Goal: Task Accomplishment & Management: Manage account settings

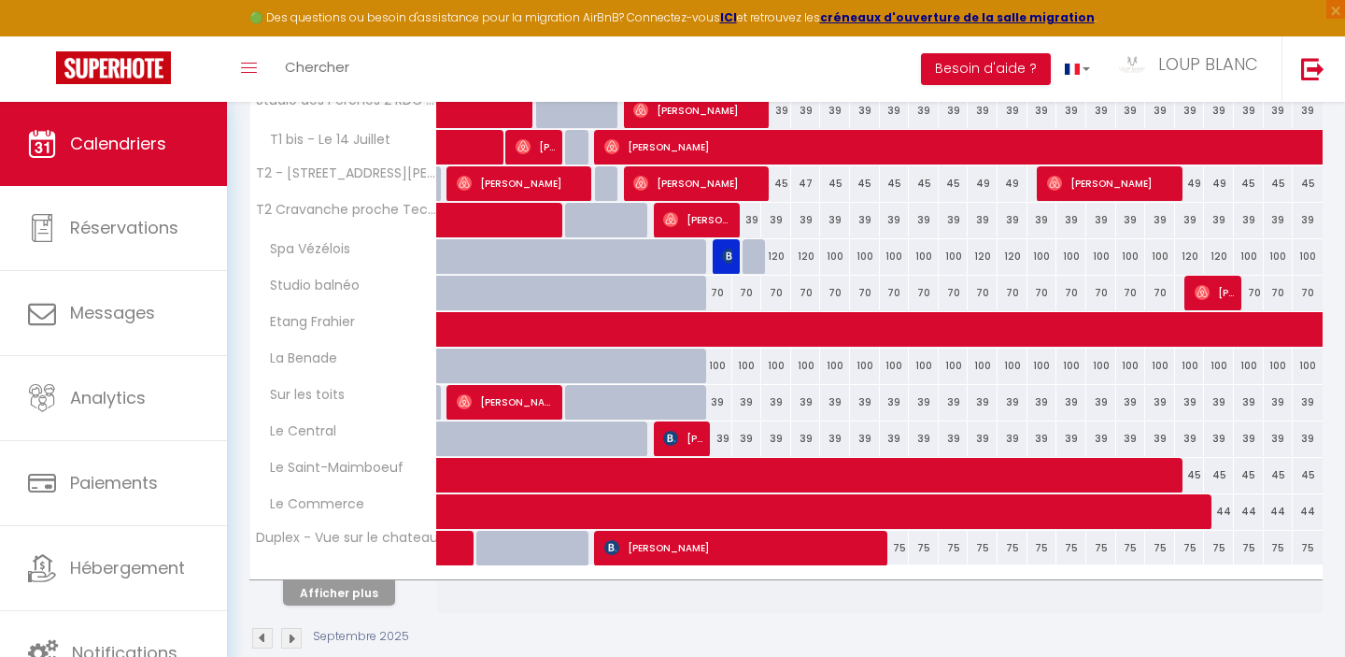
scroll to position [621, 0]
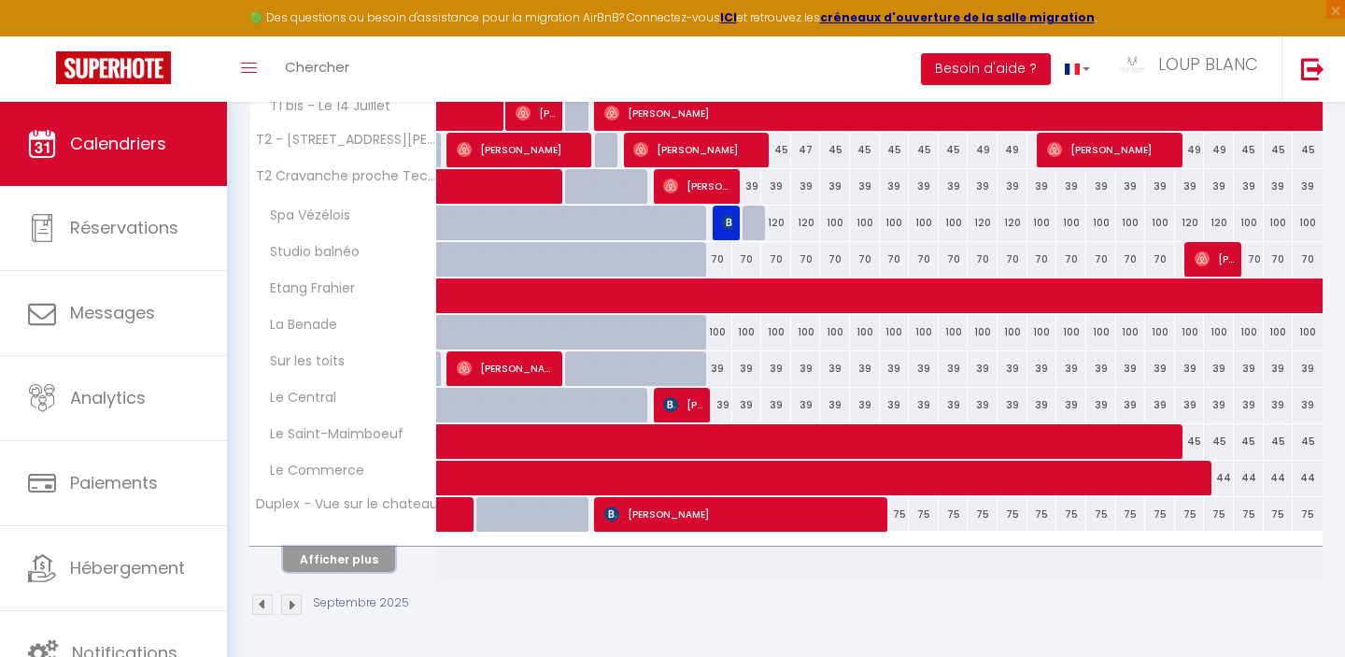
click at [357, 558] on button "Afficher plus" at bounding box center [339, 558] width 112 height 25
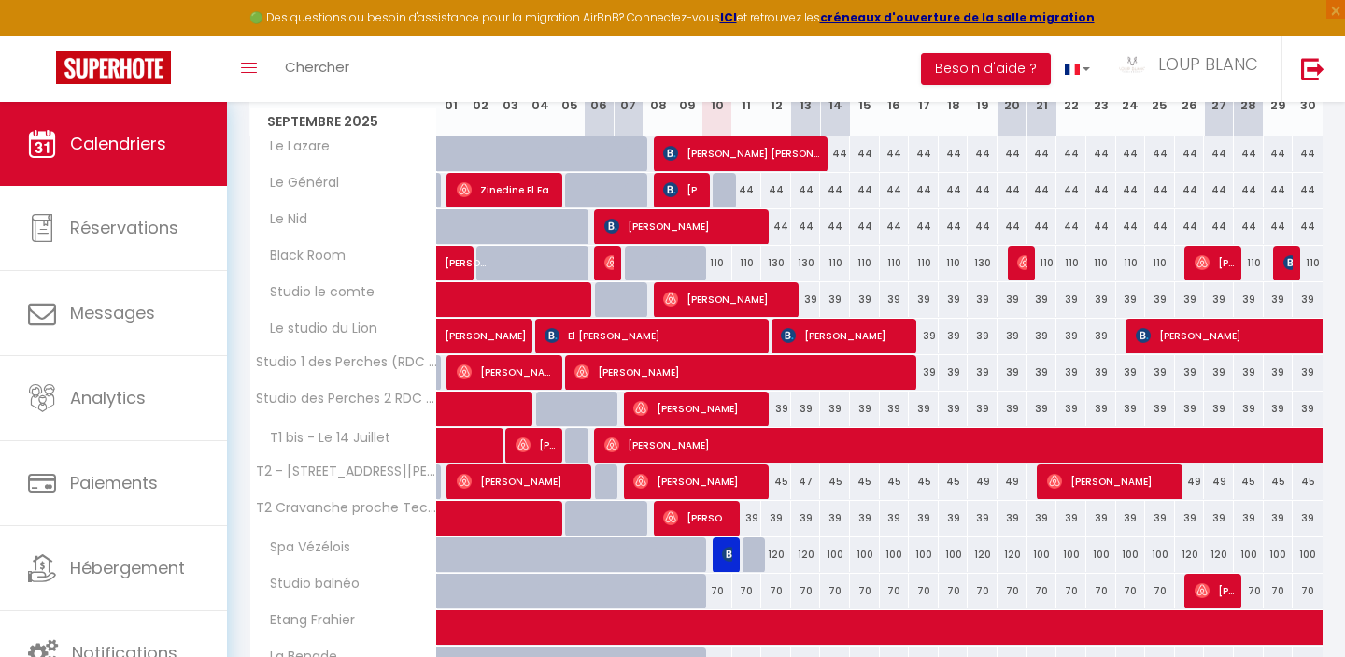
scroll to position [0, 0]
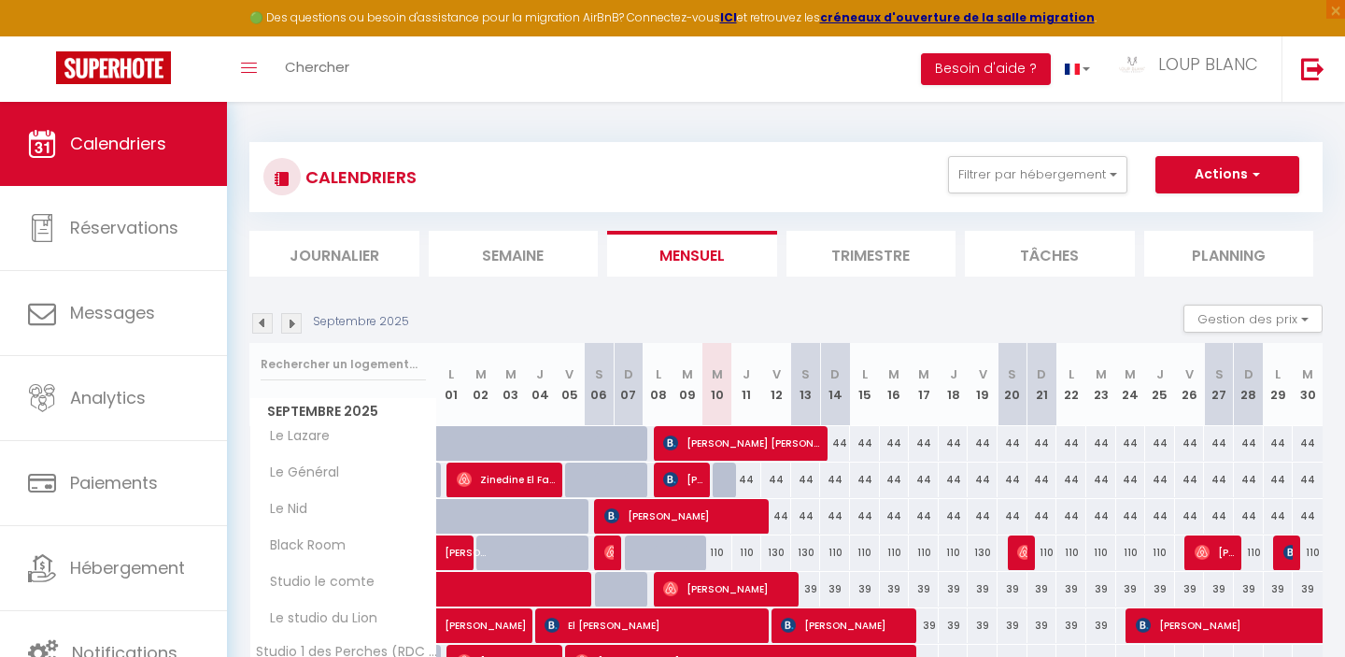
click at [253, 326] on img at bounding box center [262, 323] width 21 height 21
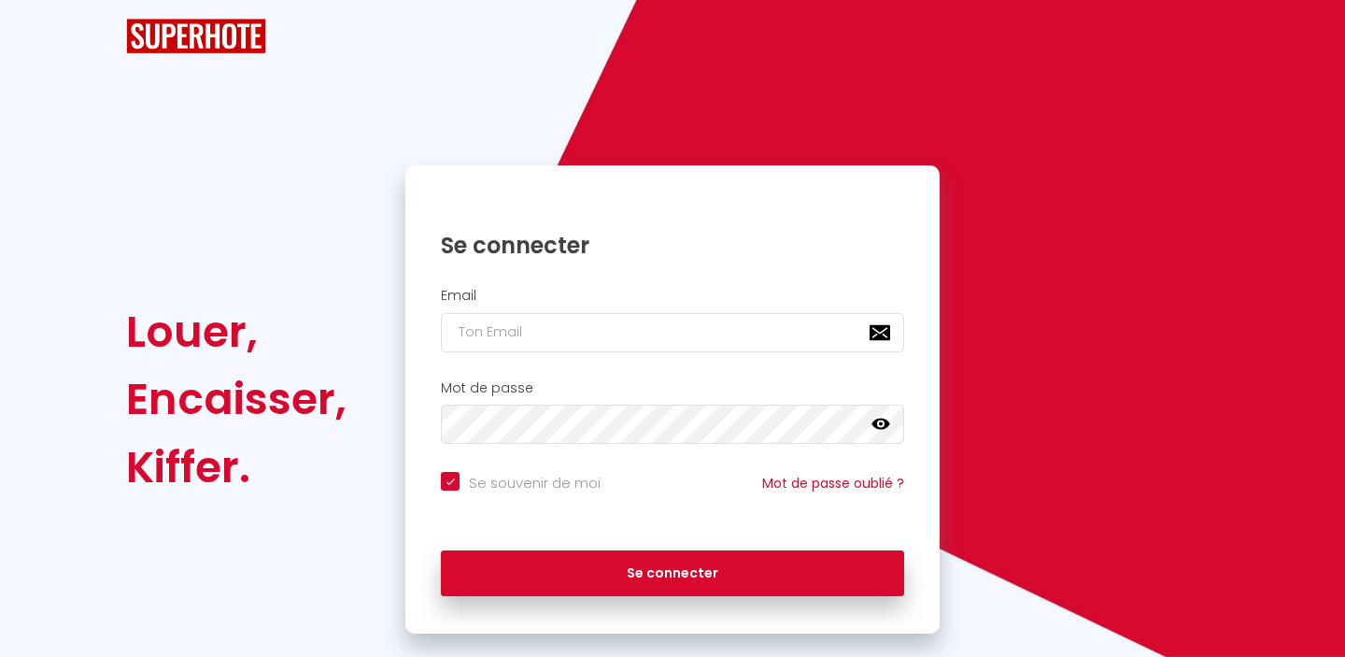
checkbox input "true"
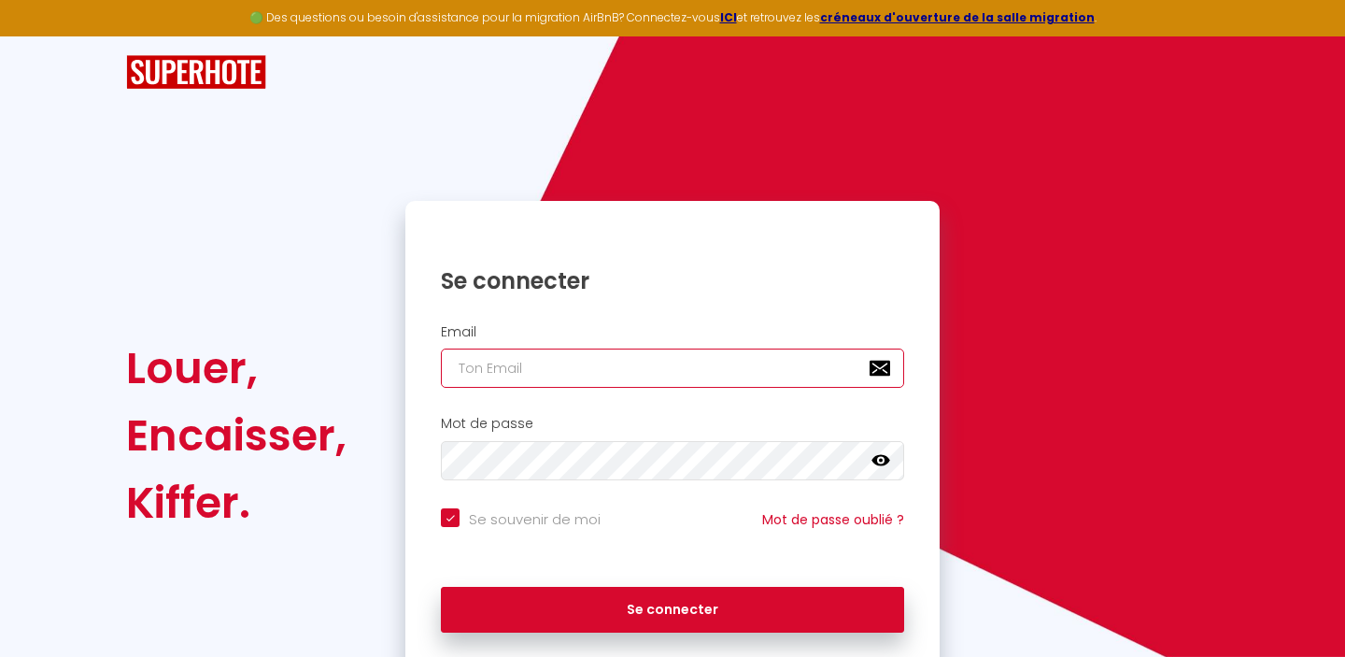
type input "[EMAIL_ADDRESS][DOMAIN_NAME]"
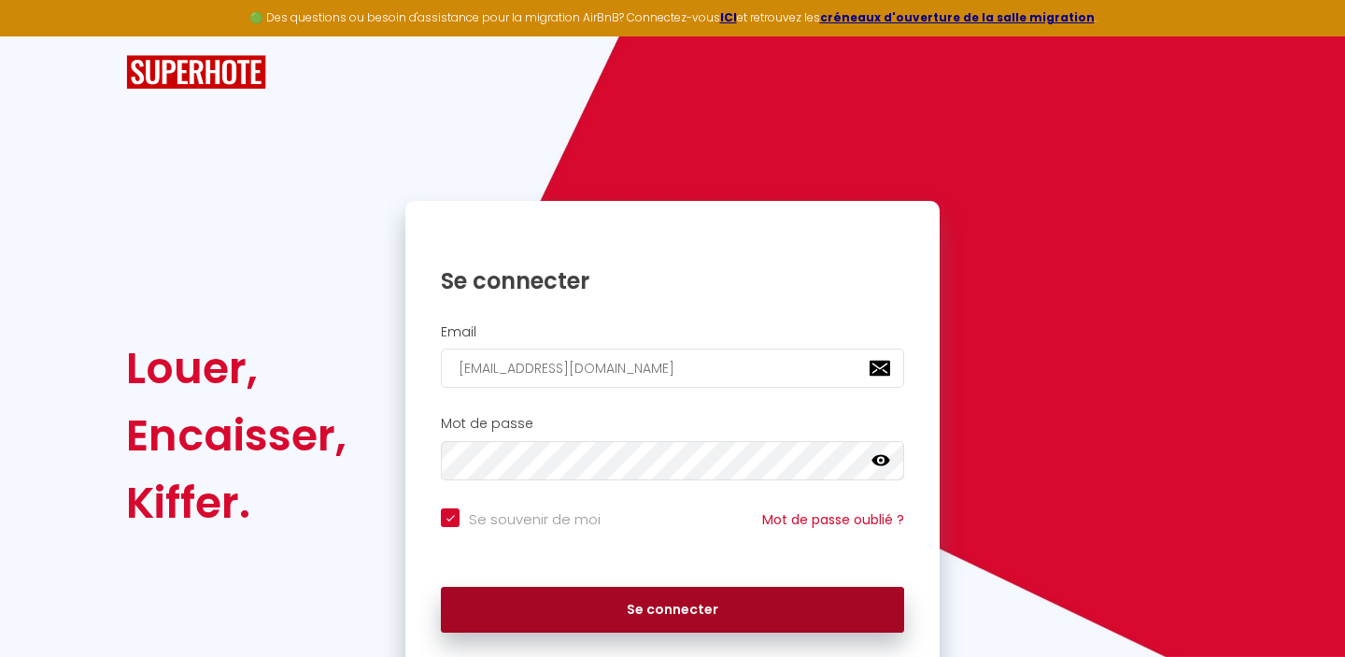
click at [634, 617] on button "Se connecter" at bounding box center [672, 610] width 463 height 47
checkbox input "true"
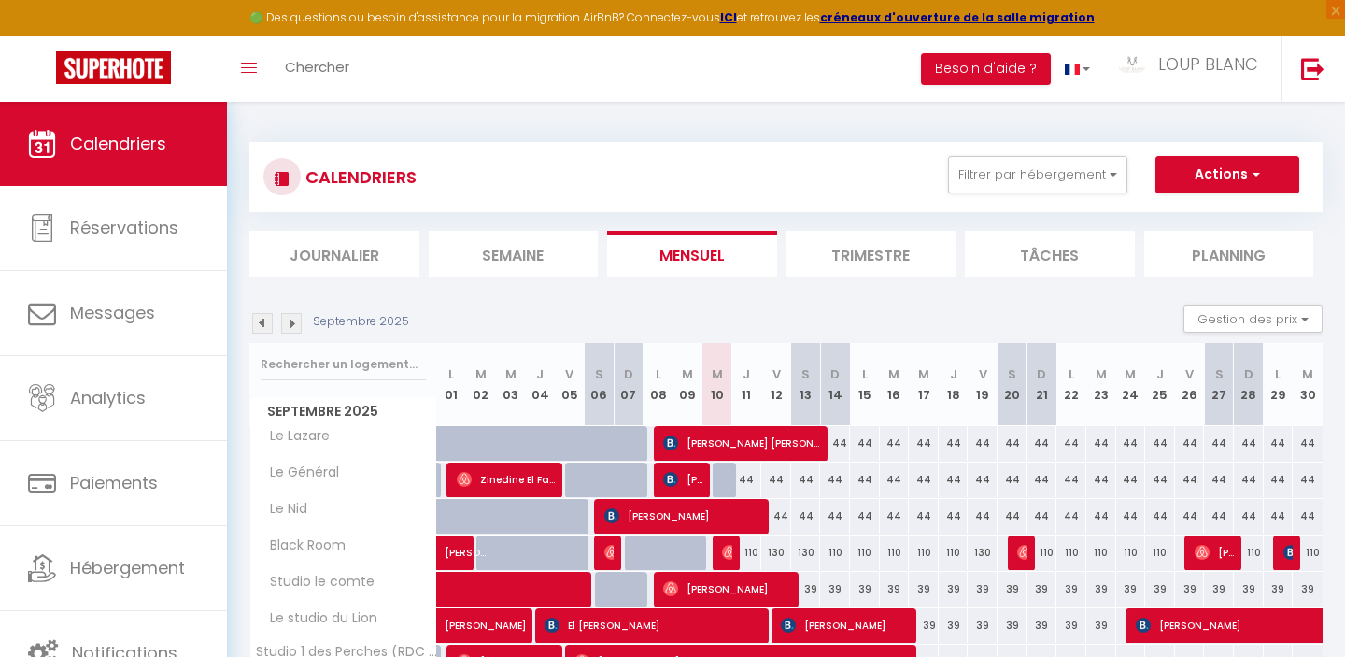
click at [262, 331] on img at bounding box center [262, 323] width 21 height 21
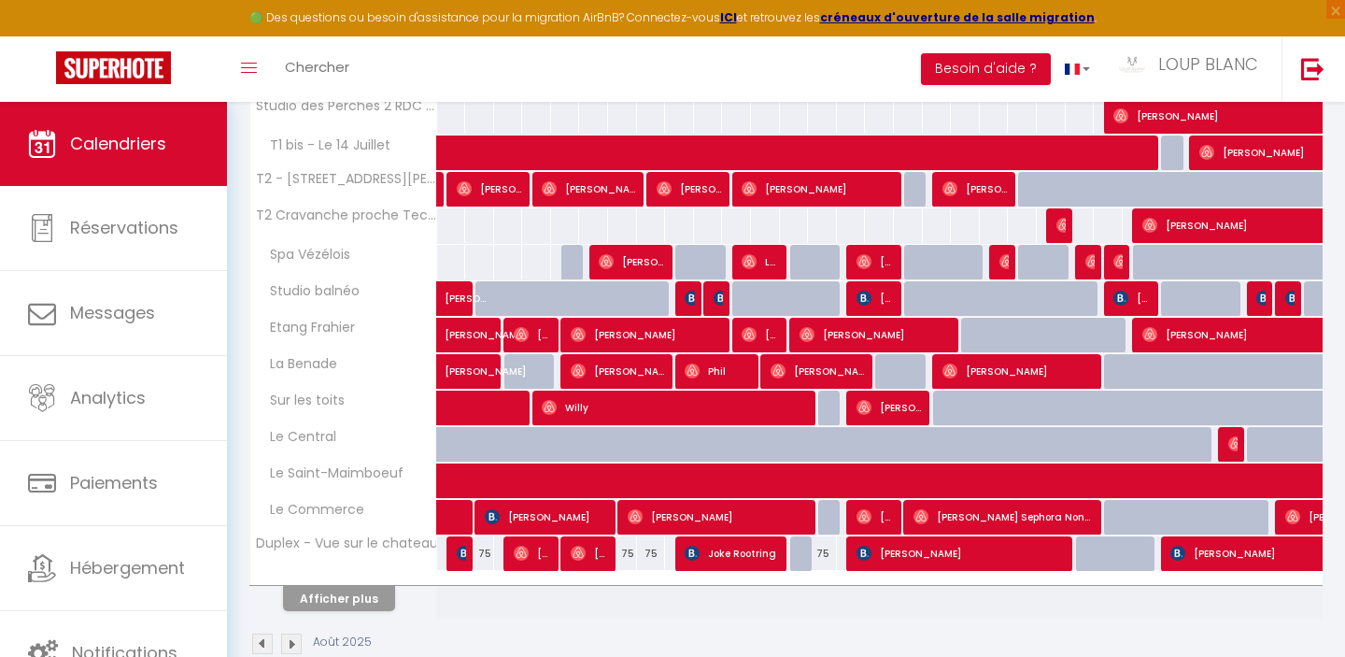
scroll to position [621, 0]
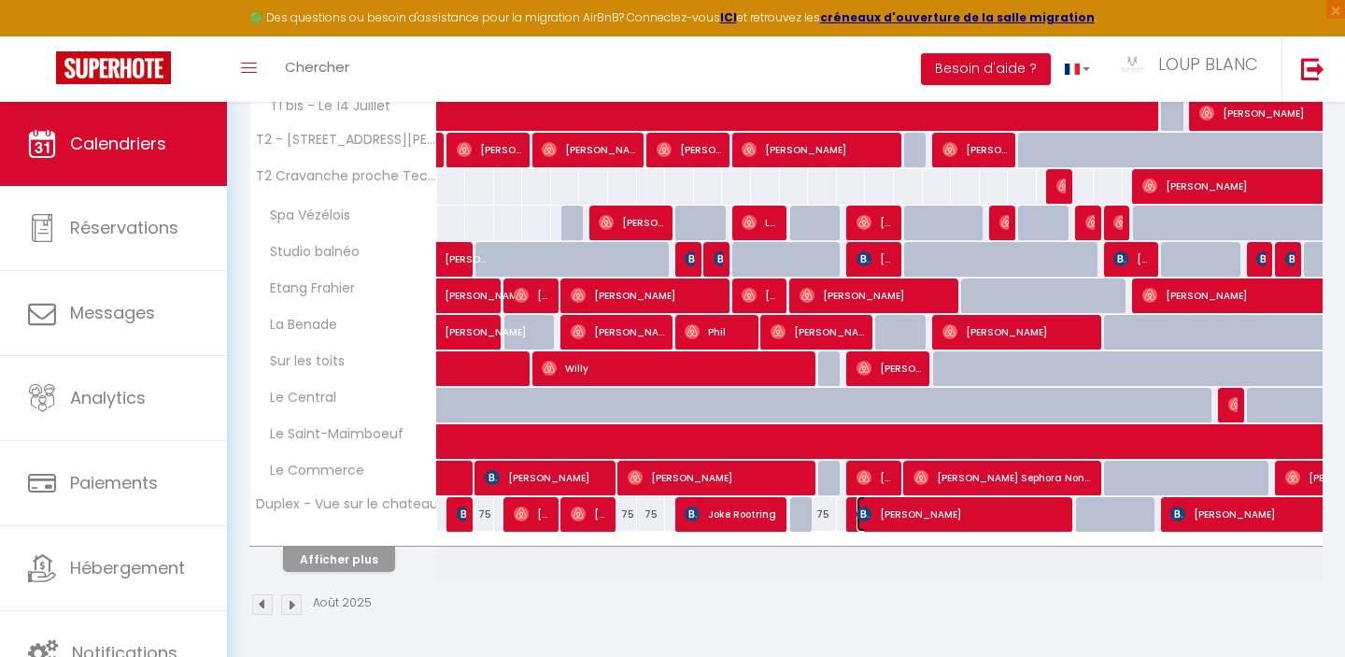
click at [939, 506] on span "[PERSON_NAME]" at bounding box center [963, 513] width 212 height 35
select select "OK"
select select "0"
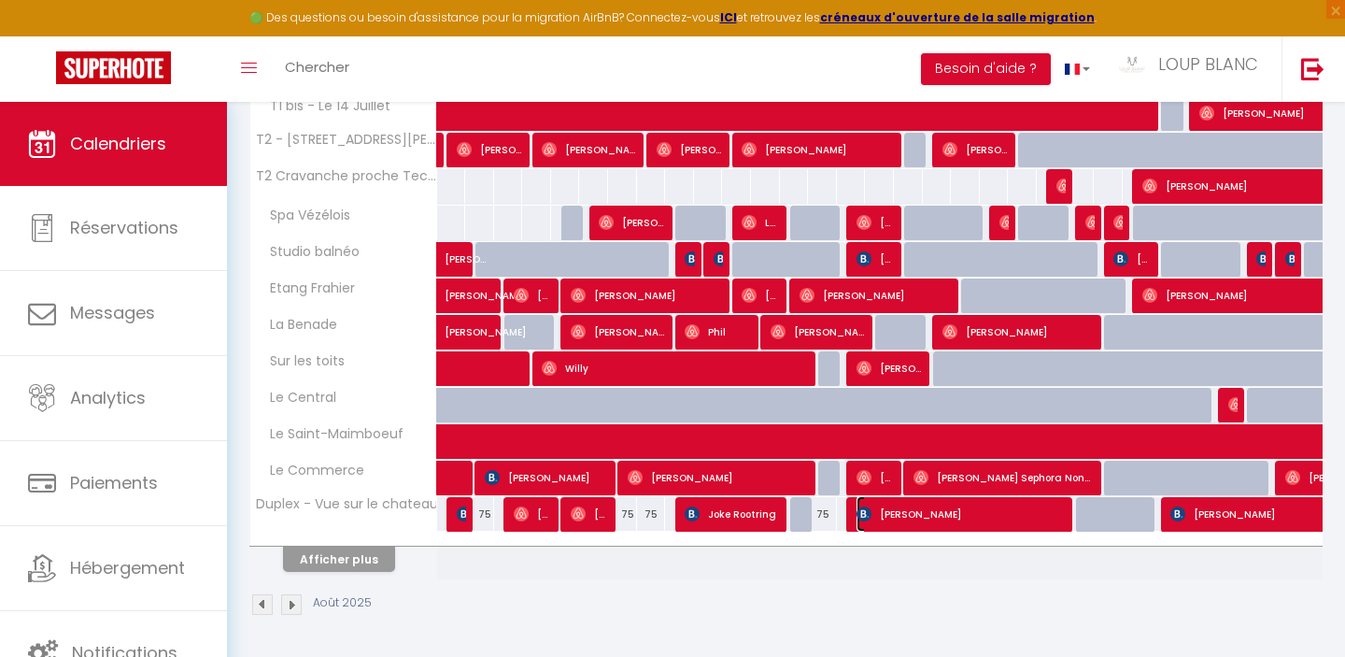
select select "1"
select select
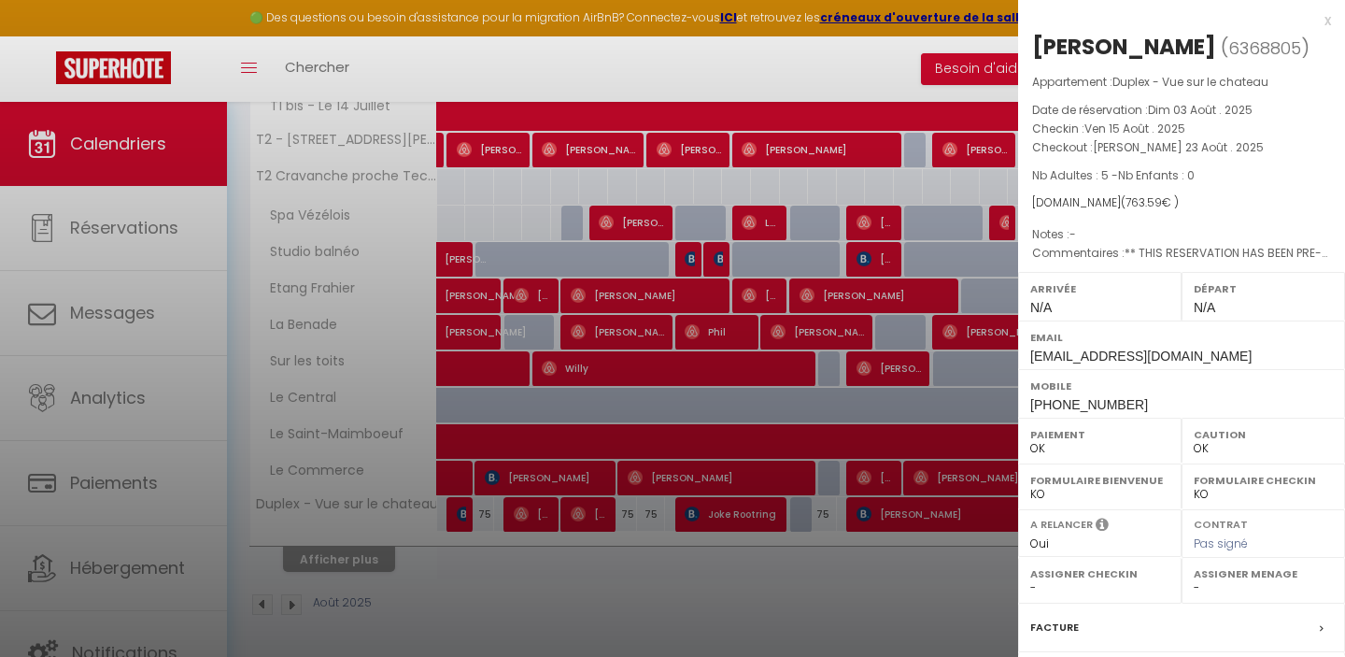
click at [440, 355] on div at bounding box center [672, 328] width 1345 height 657
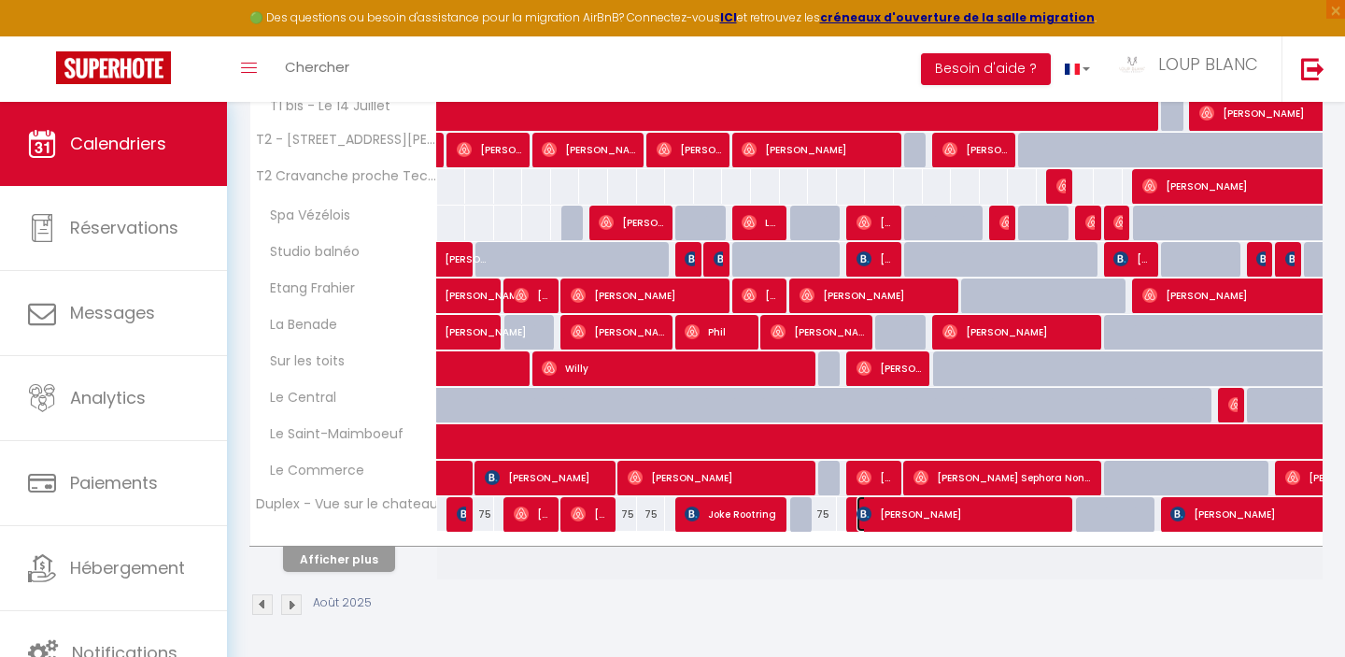
click at [964, 510] on span "[PERSON_NAME]" at bounding box center [963, 513] width 212 height 35
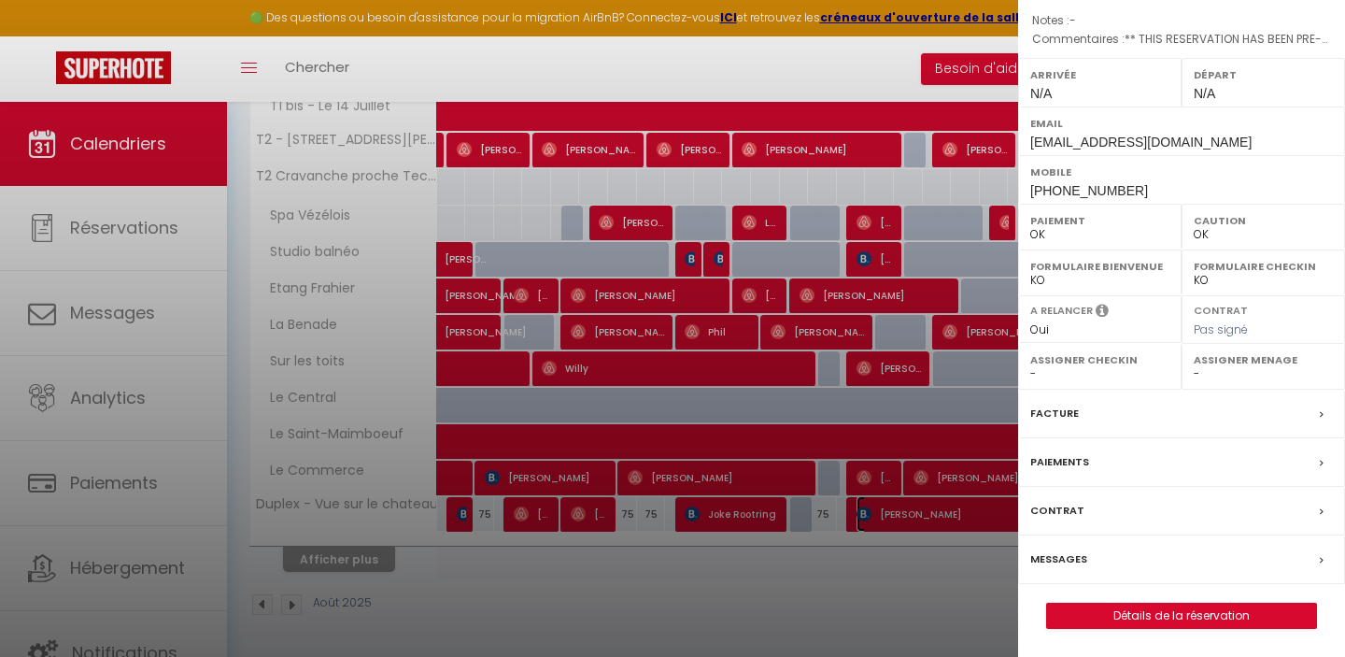
scroll to position [0, 0]
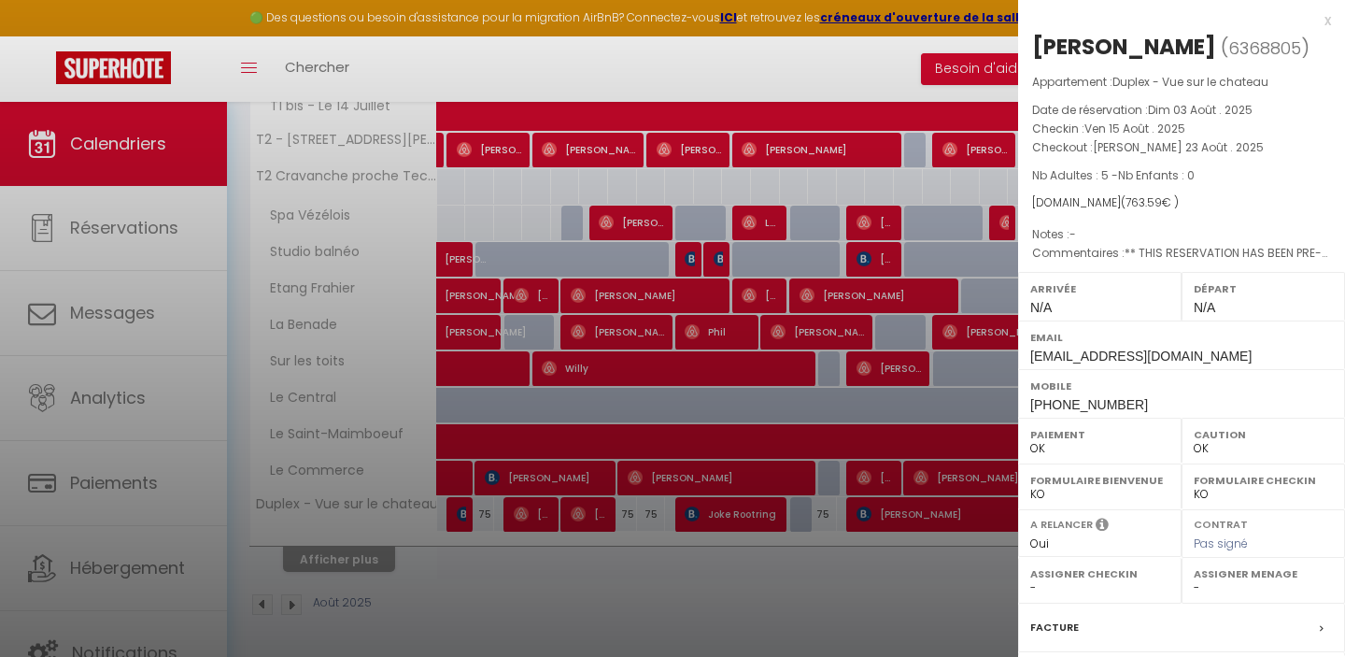
click at [1329, 24] on div "x" at bounding box center [1174, 20] width 313 height 22
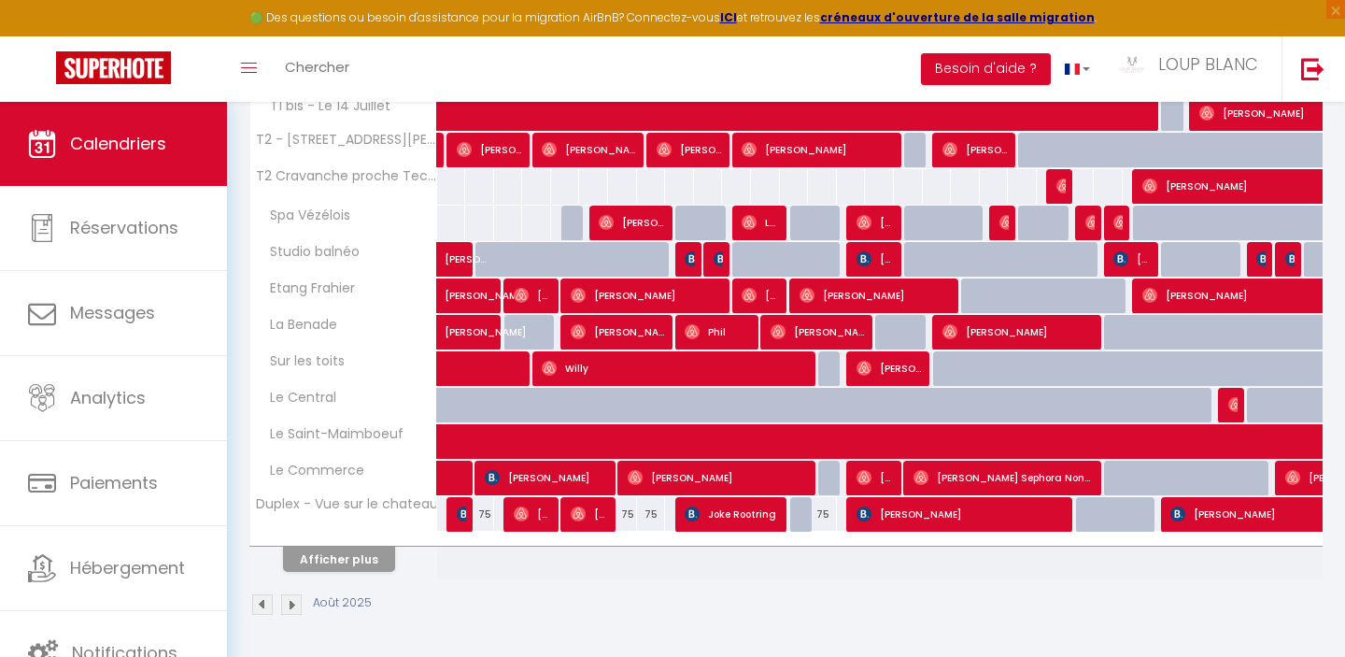
scroll to position [616, 0]
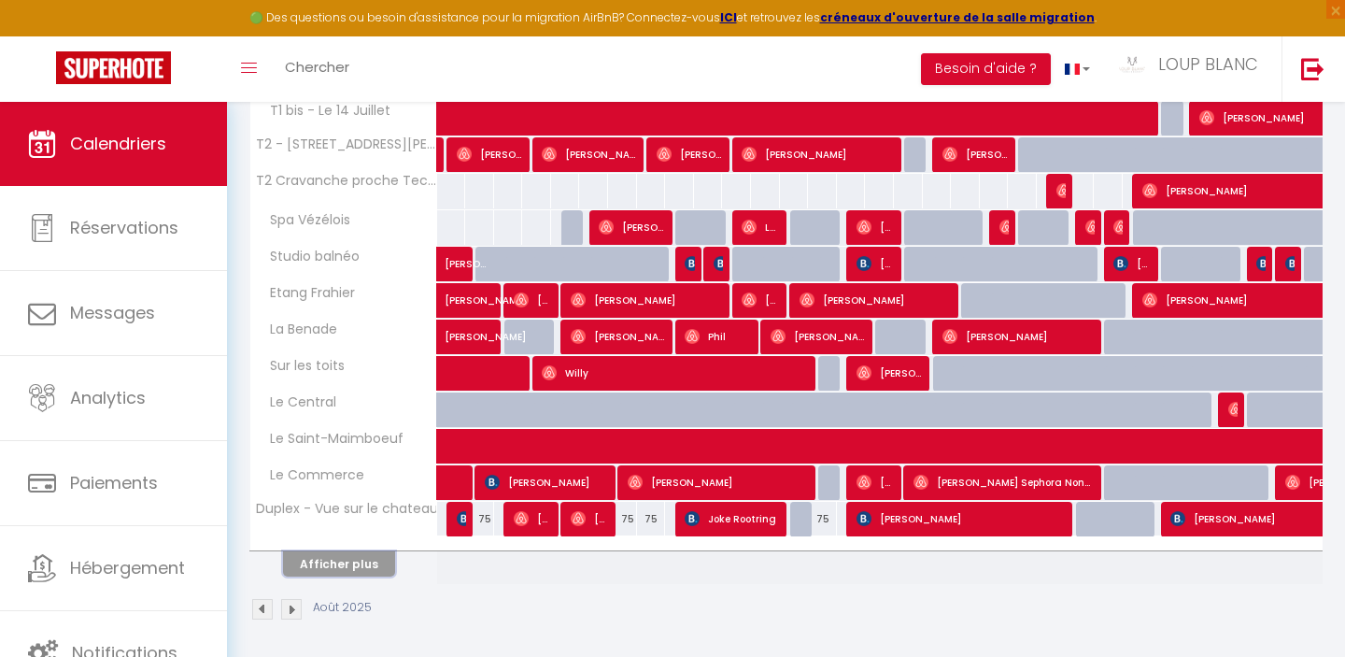
click at [361, 564] on button "Afficher plus" at bounding box center [339, 563] width 112 height 25
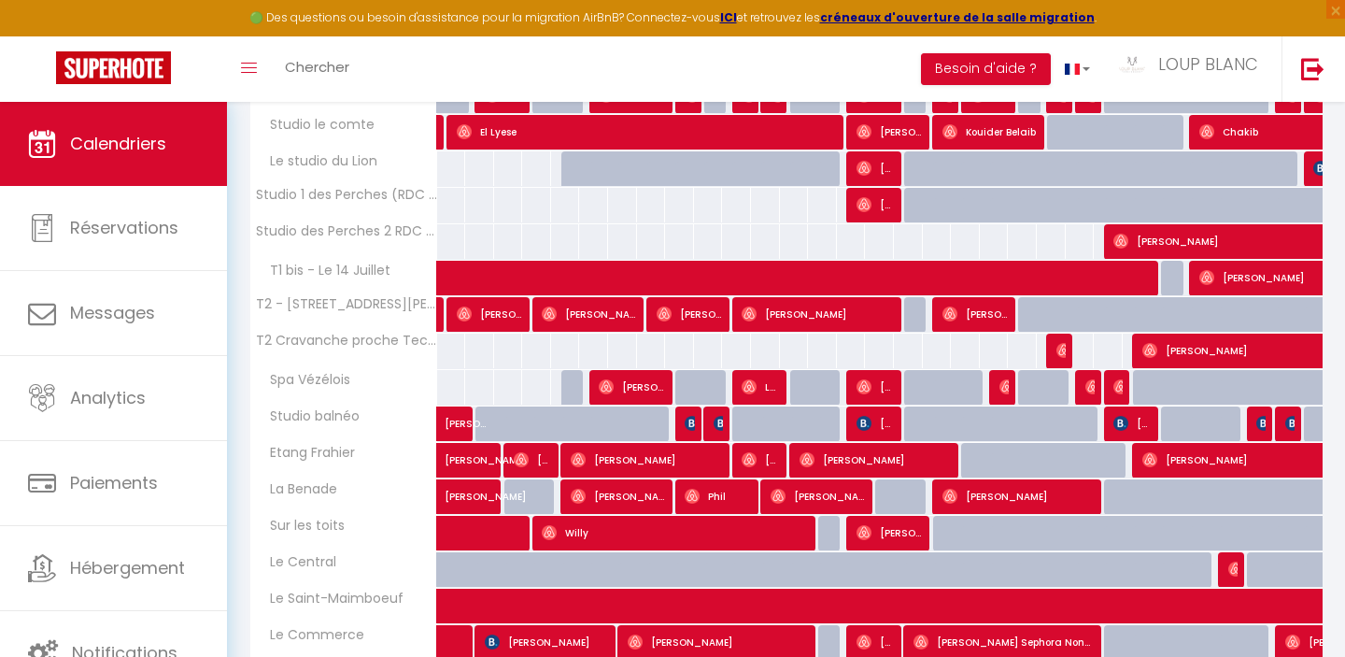
scroll to position [0, 0]
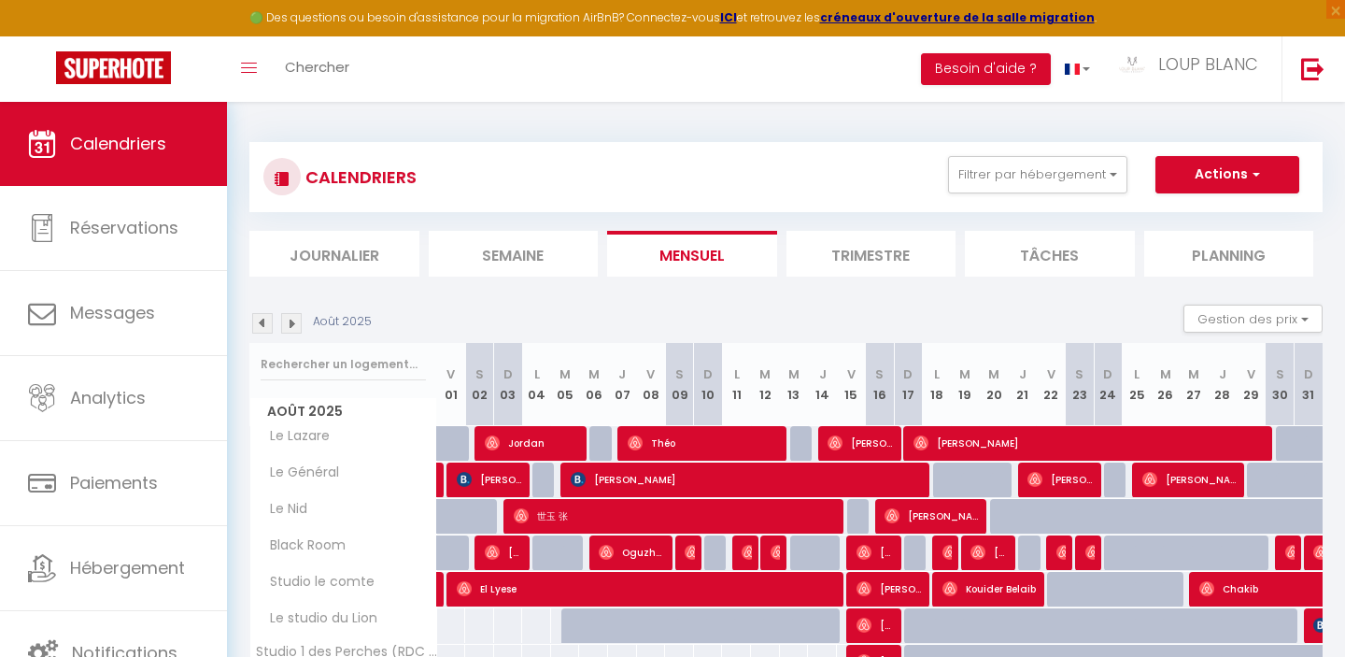
click at [264, 319] on img at bounding box center [262, 323] width 21 height 21
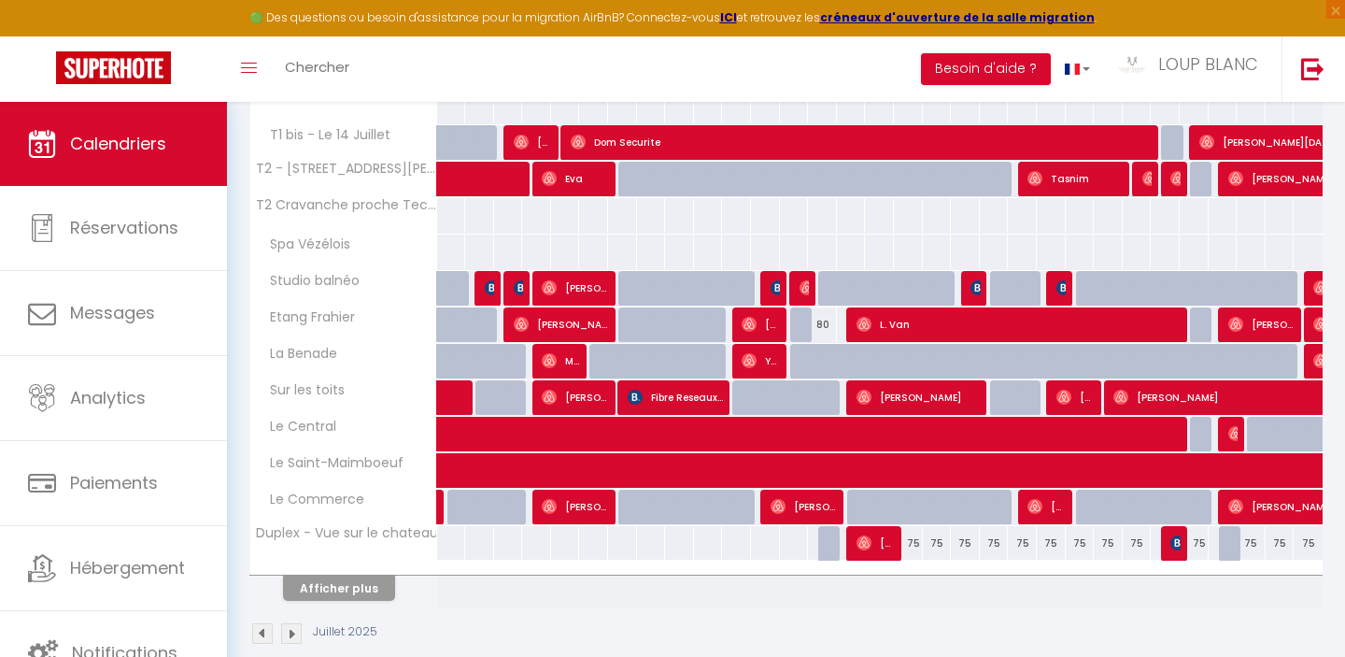
scroll to position [621, 0]
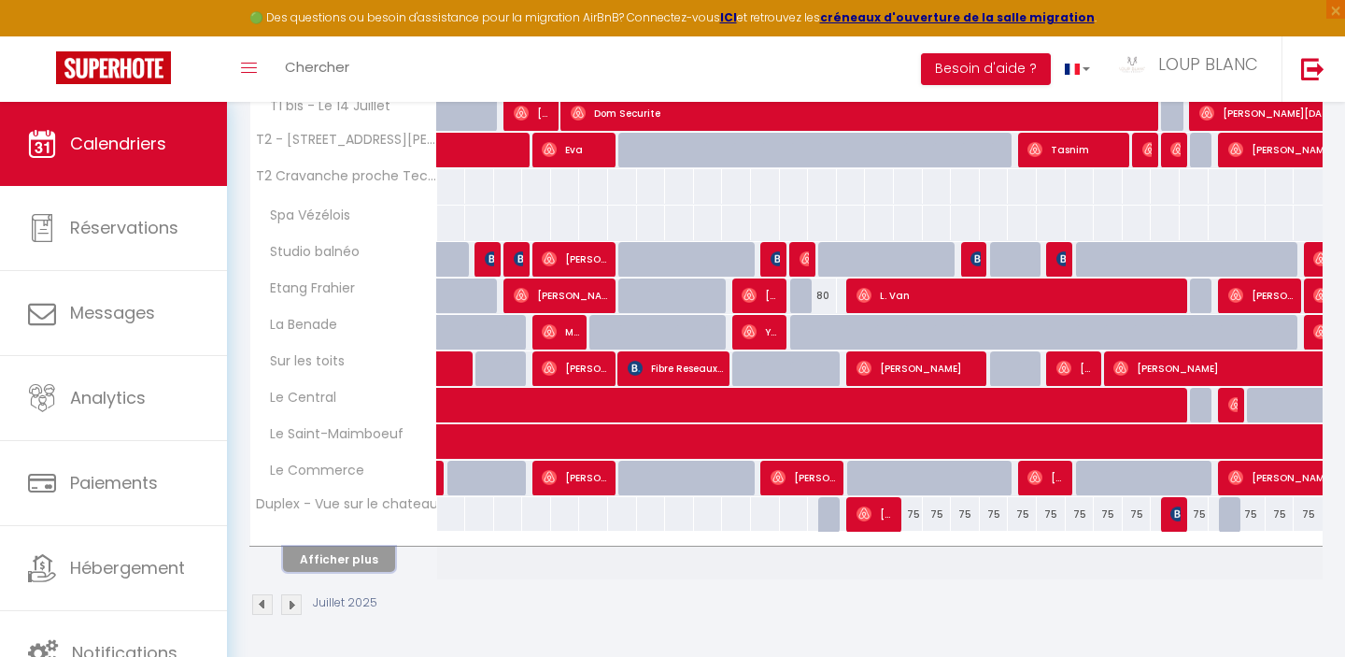
click at [366, 558] on button "Afficher plus" at bounding box center [339, 558] width 112 height 25
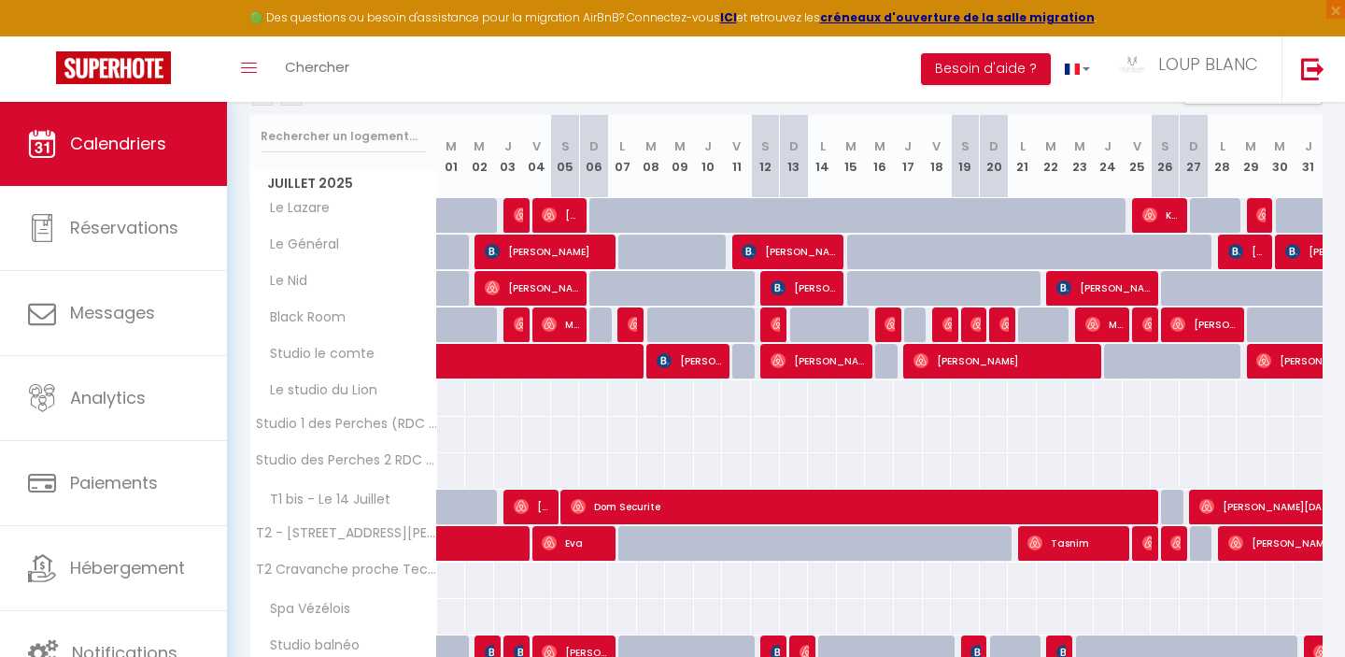
scroll to position [0, 0]
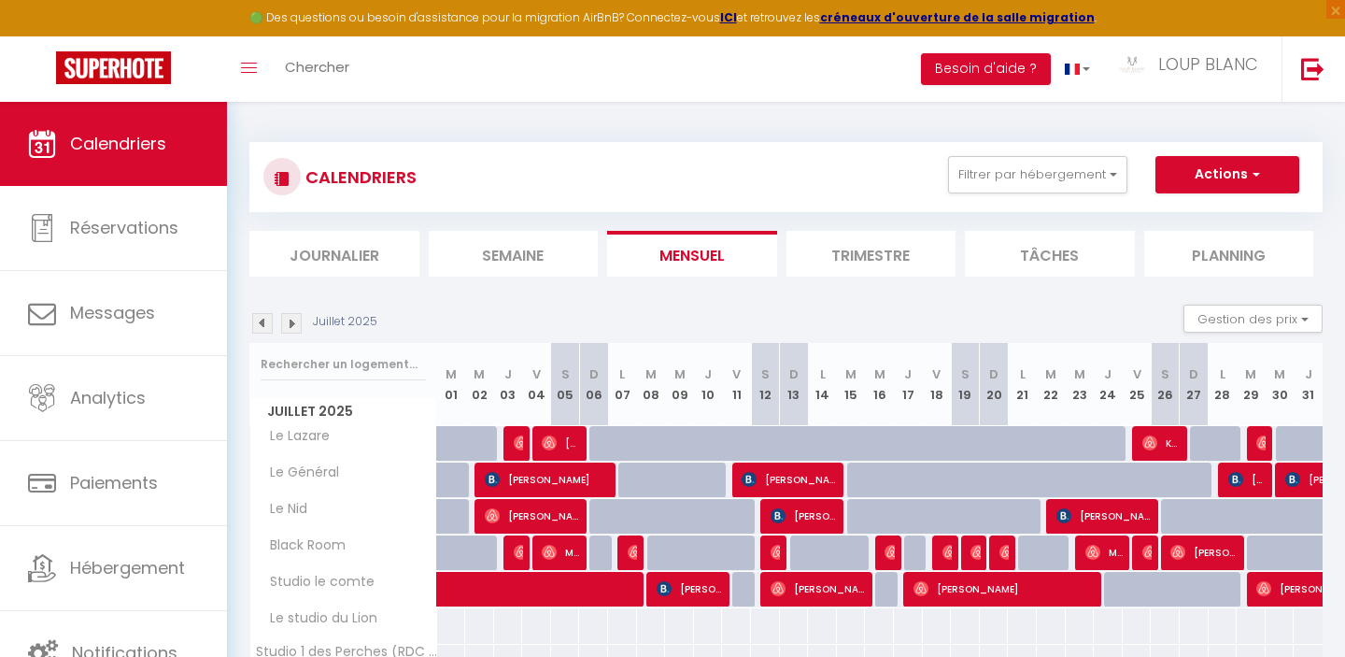
click at [263, 322] on img at bounding box center [262, 323] width 21 height 21
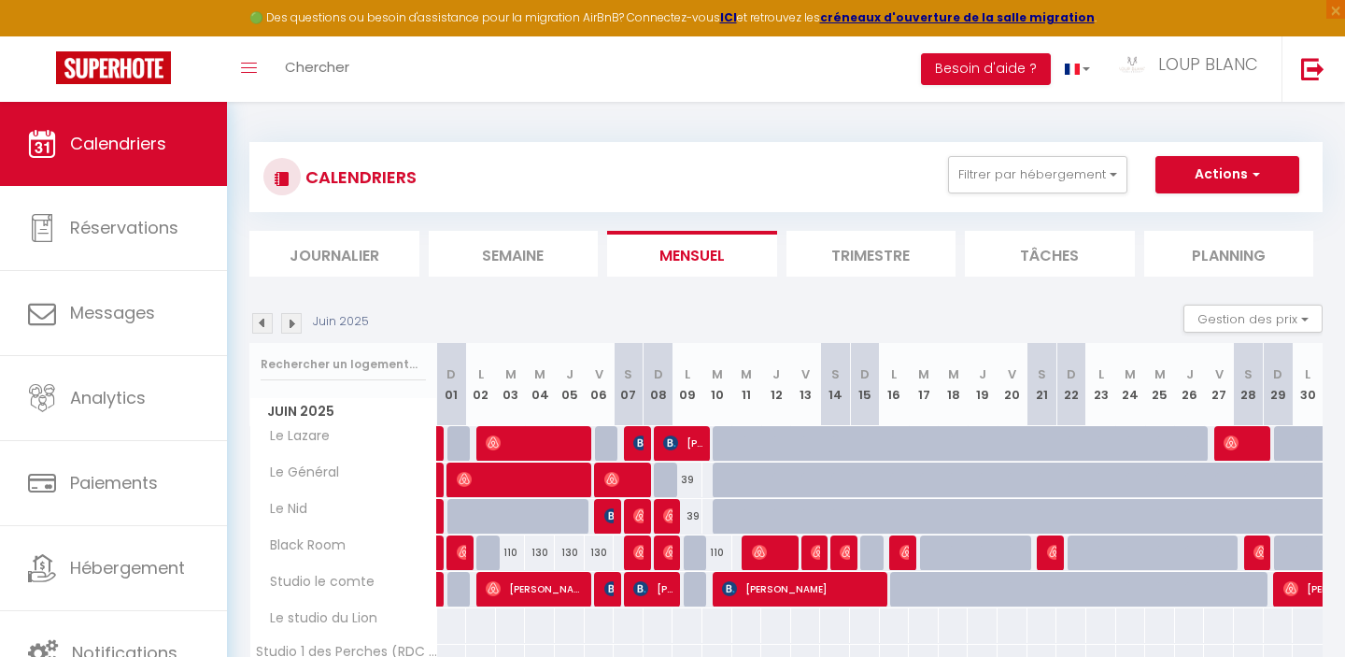
click at [295, 313] on img at bounding box center [291, 323] width 21 height 21
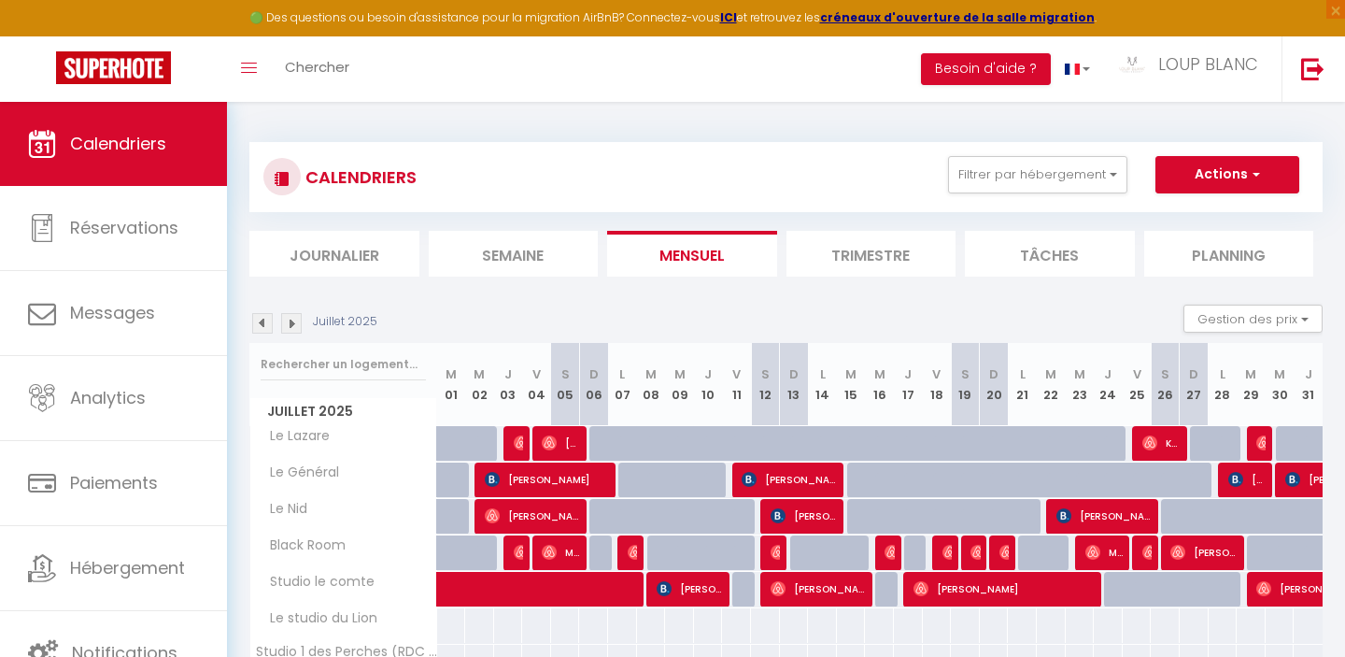
click at [293, 329] on img at bounding box center [291, 323] width 21 height 21
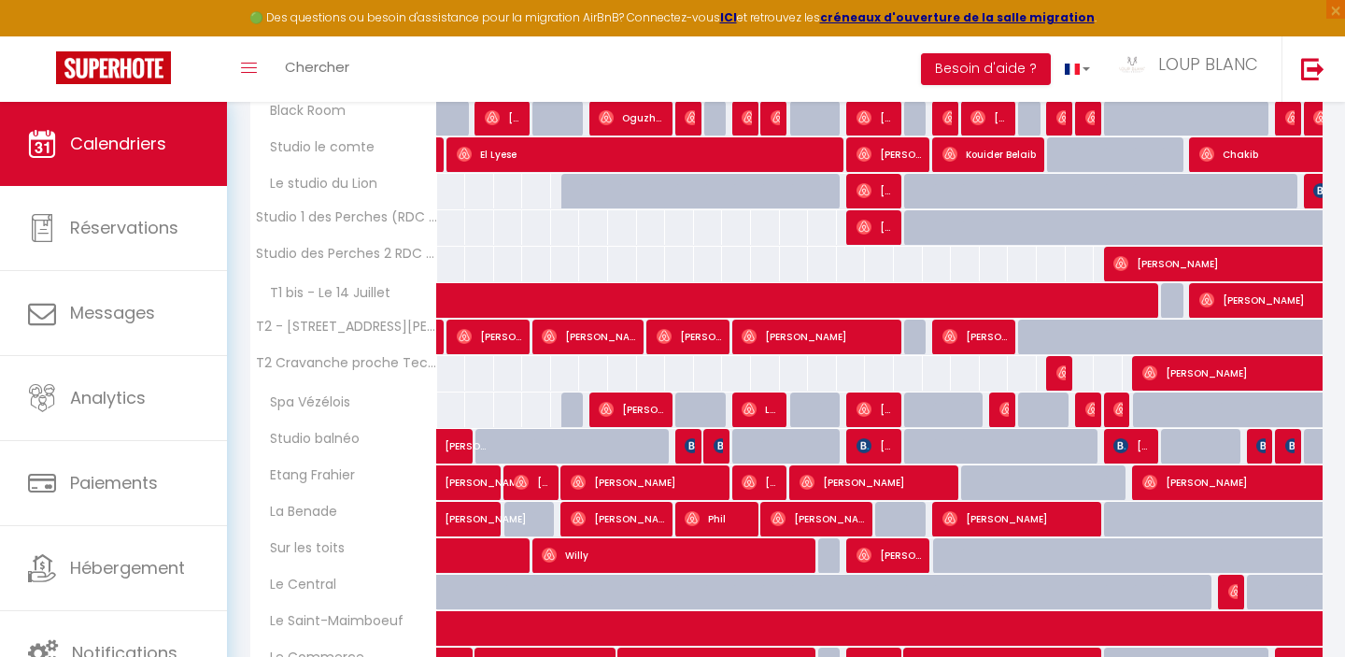
scroll to position [621, 0]
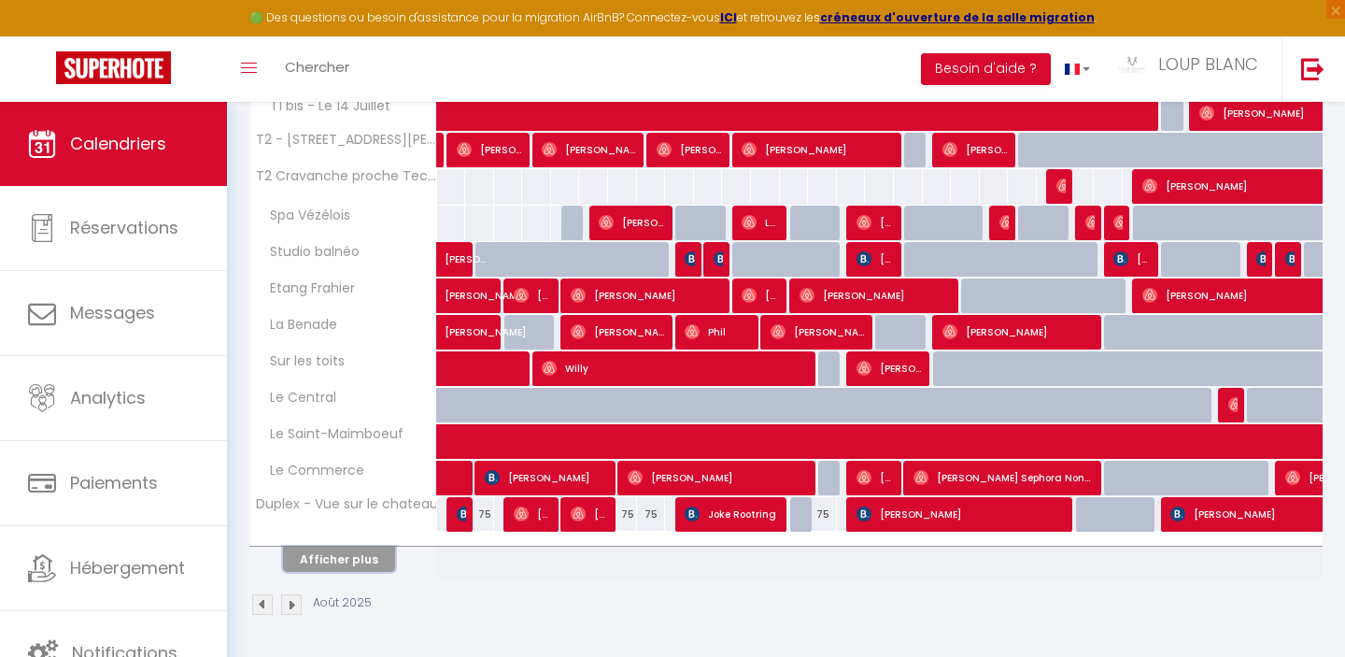
click at [341, 571] on button "Afficher plus" at bounding box center [339, 558] width 112 height 25
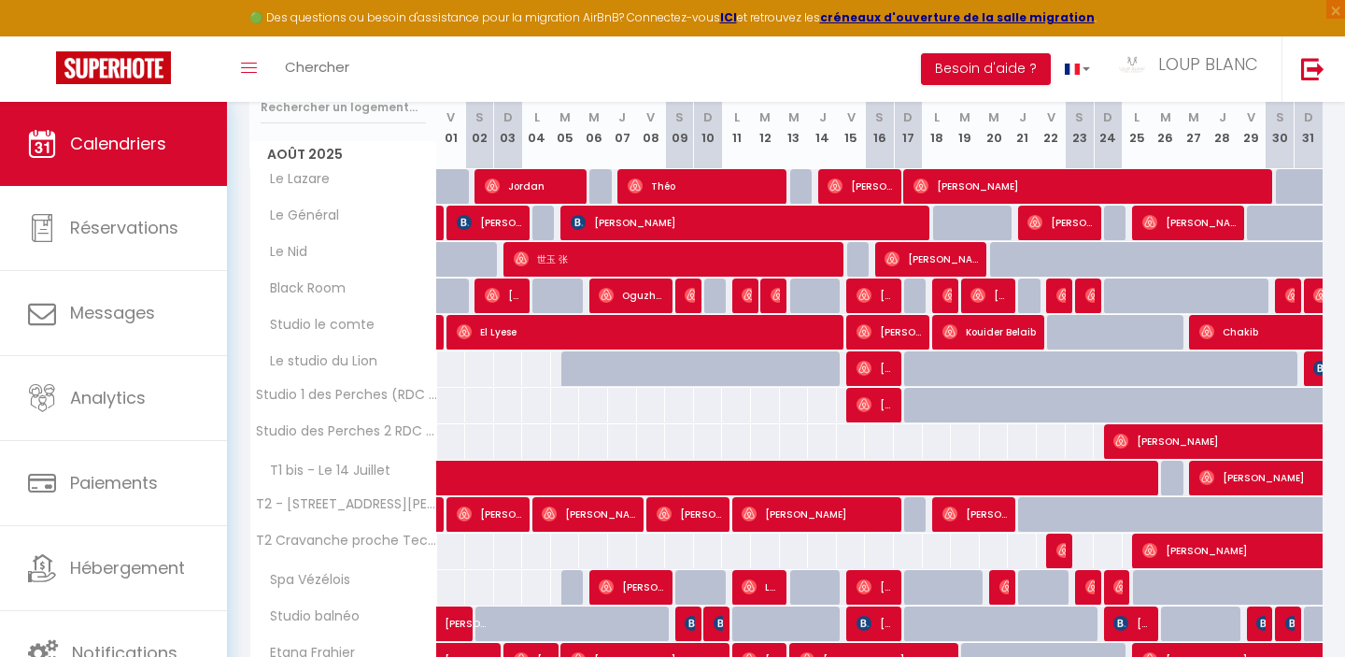
scroll to position [0, 0]
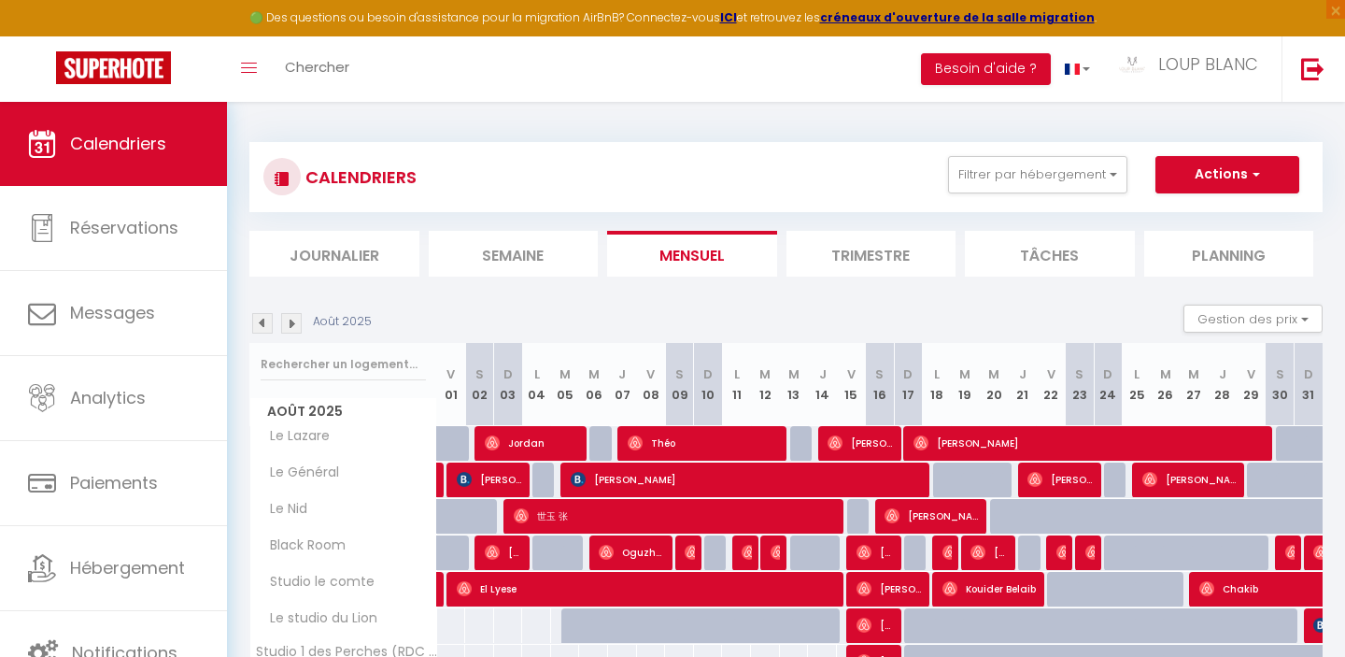
click at [292, 319] on img at bounding box center [291, 323] width 21 height 21
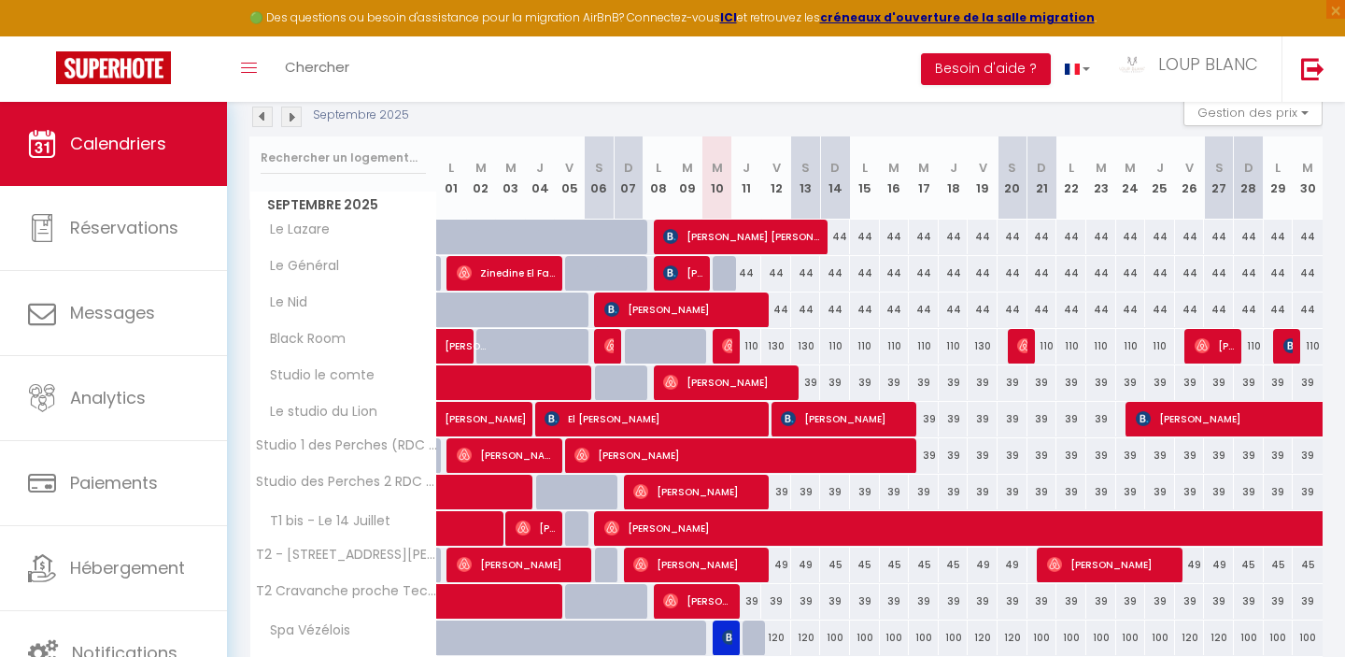
scroll to position [209, 0]
